Goal: Browse casually

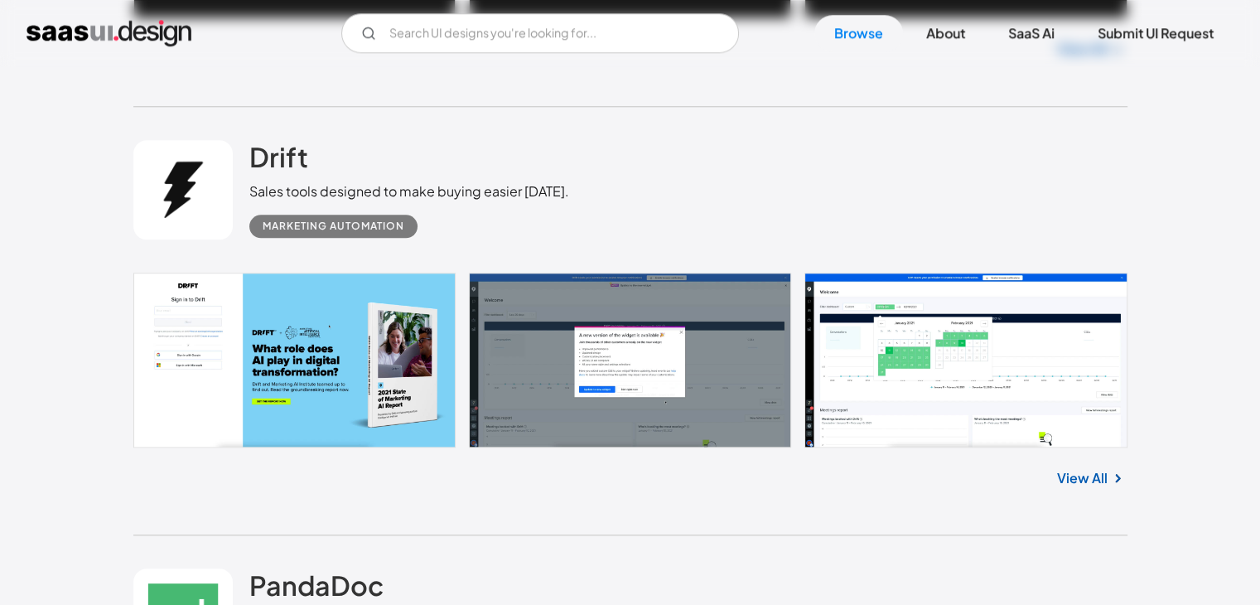
scroll to position [1700, 0]
click at [645, 329] on link at bounding box center [630, 360] width 994 height 175
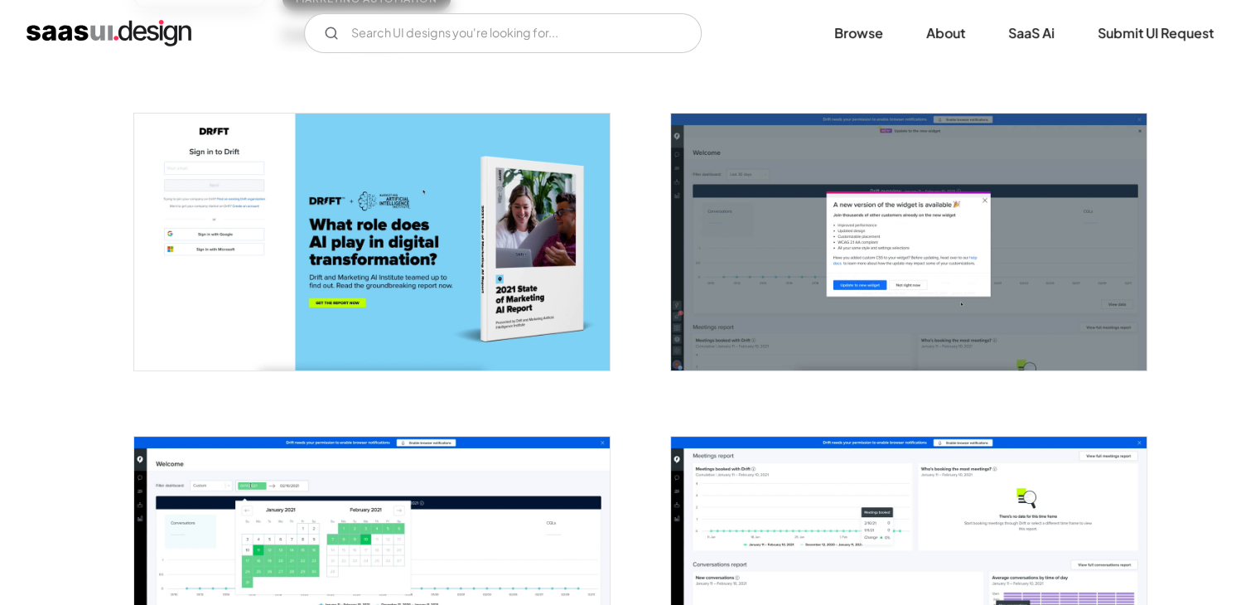
scroll to position [303, 0]
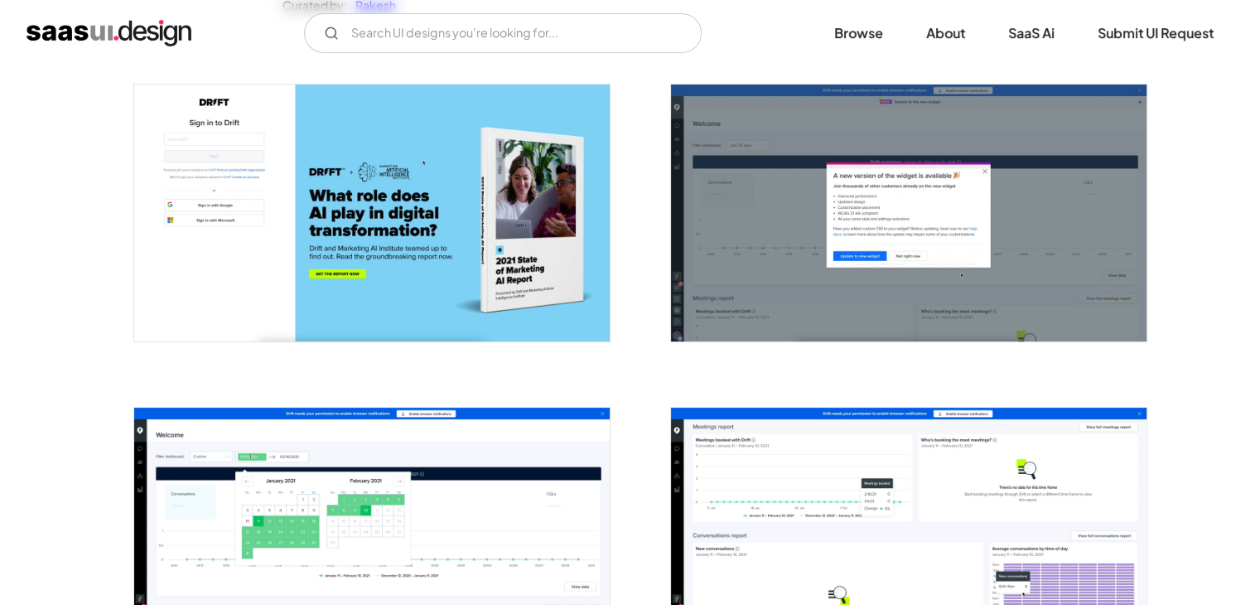
click at [300, 198] on img "open lightbox" at bounding box center [372, 213] width 476 height 256
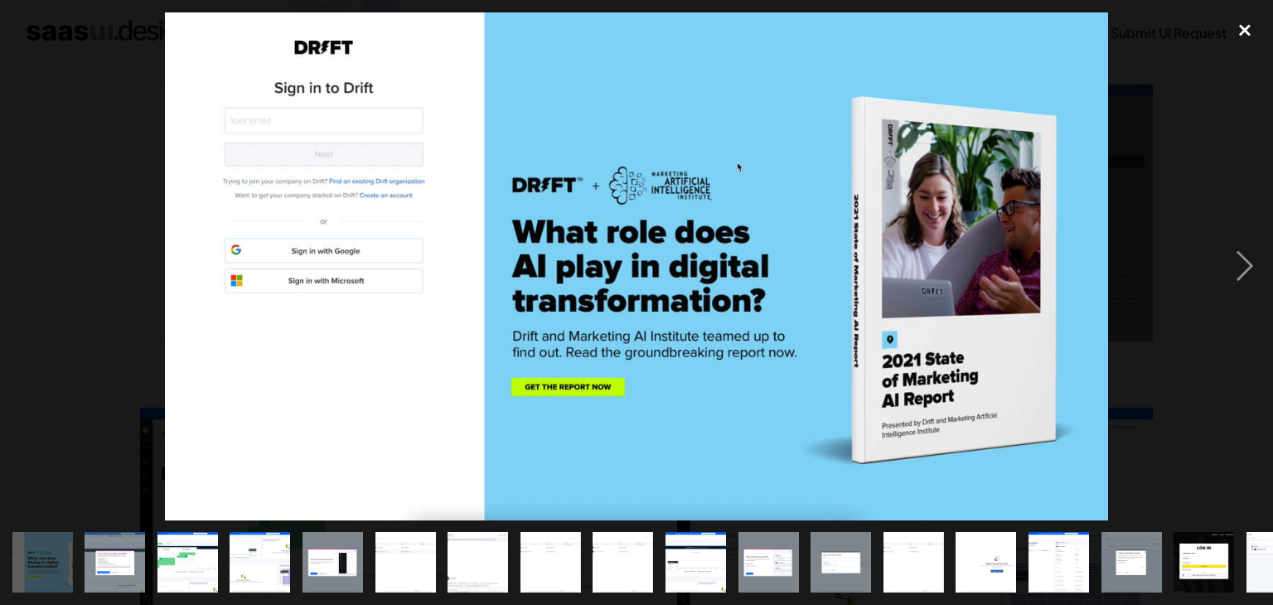
click at [1257, 24] on div "close lightbox" at bounding box center [1244, 30] width 56 height 36
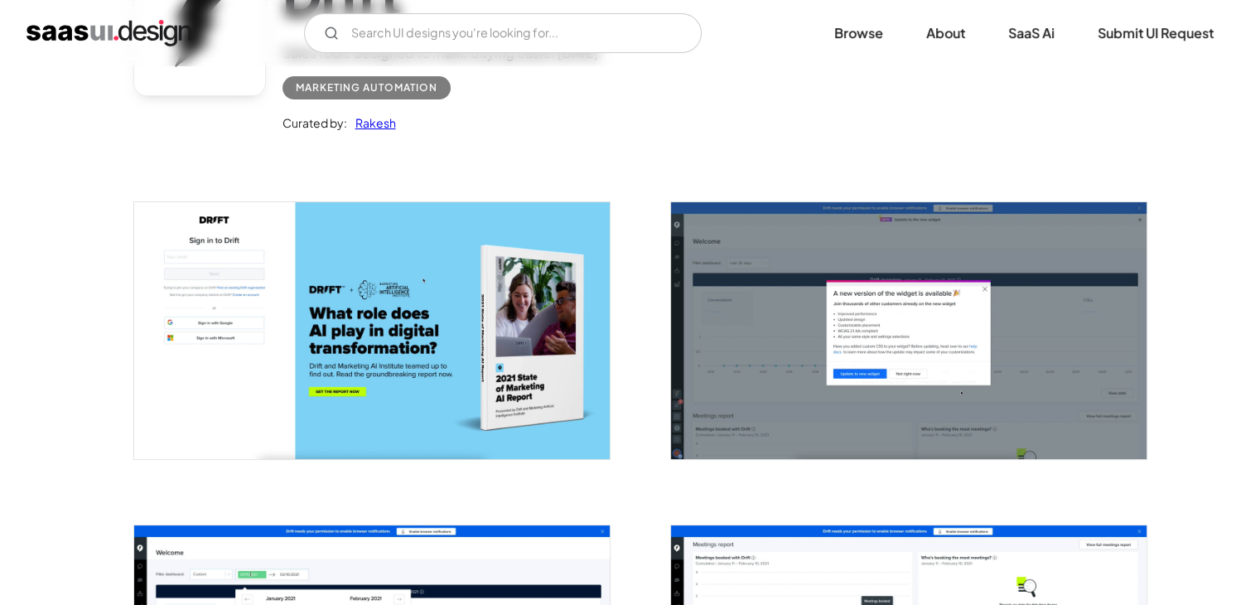
scroll to position [0, 0]
